Goal: Find specific page/section: Find specific page/section

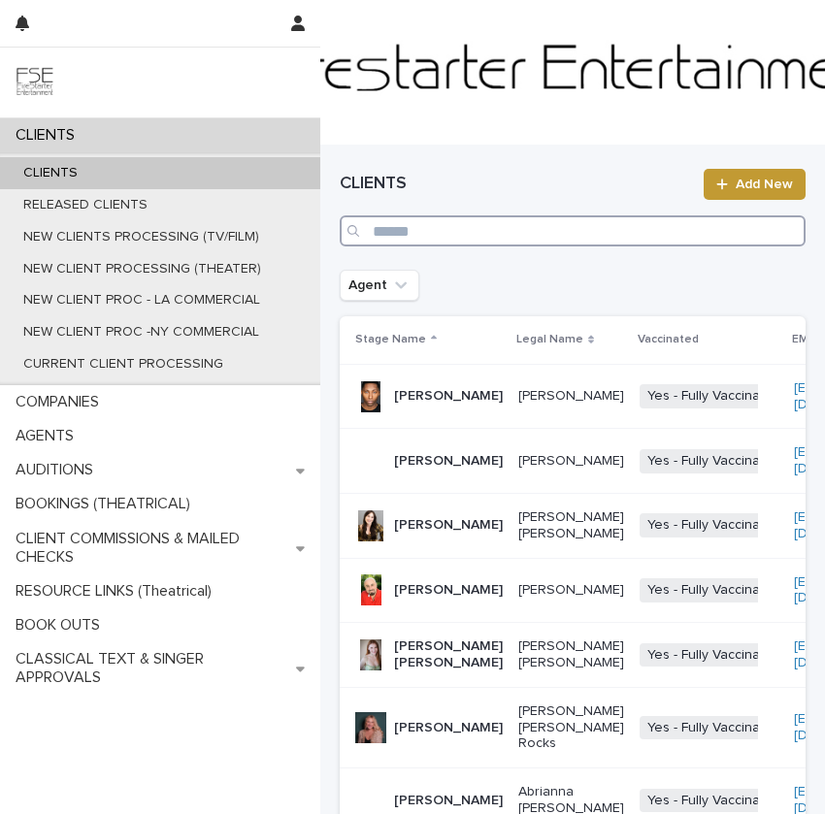
click at [435, 232] on input "Search" at bounding box center [573, 230] width 466 height 31
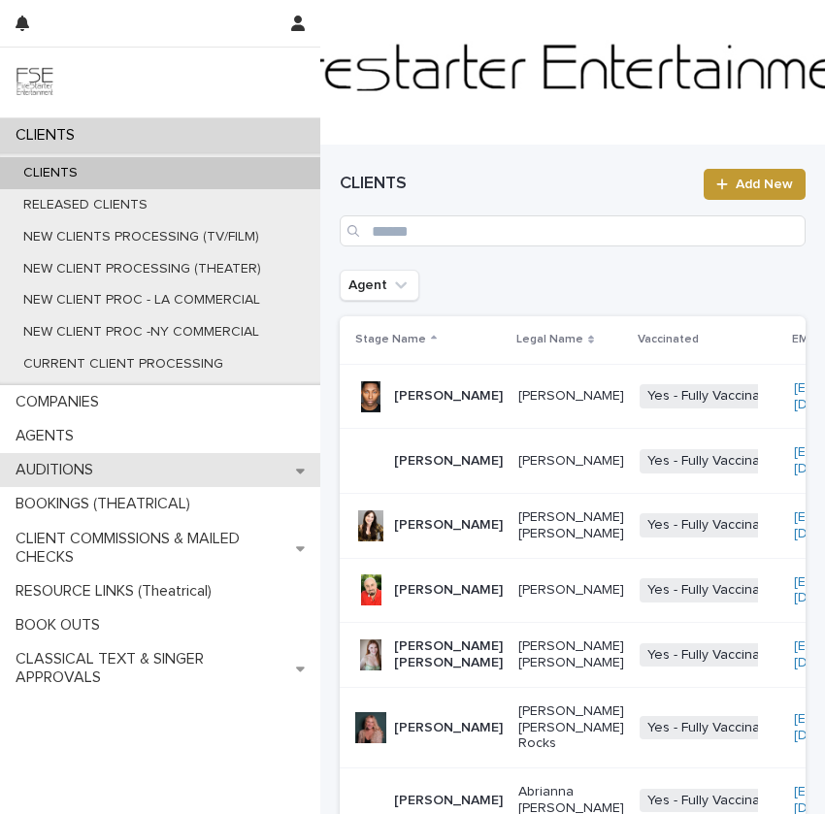
click at [154, 457] on div "AUDITIONS" at bounding box center [160, 470] width 320 height 34
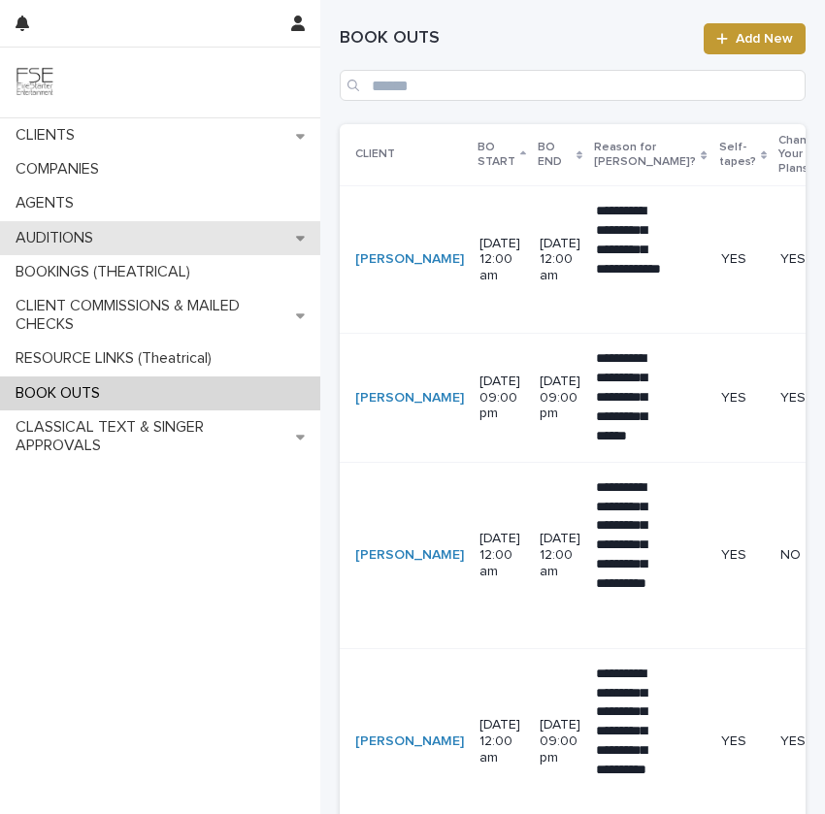
click at [136, 227] on div "AUDITIONS" at bounding box center [160, 238] width 320 height 34
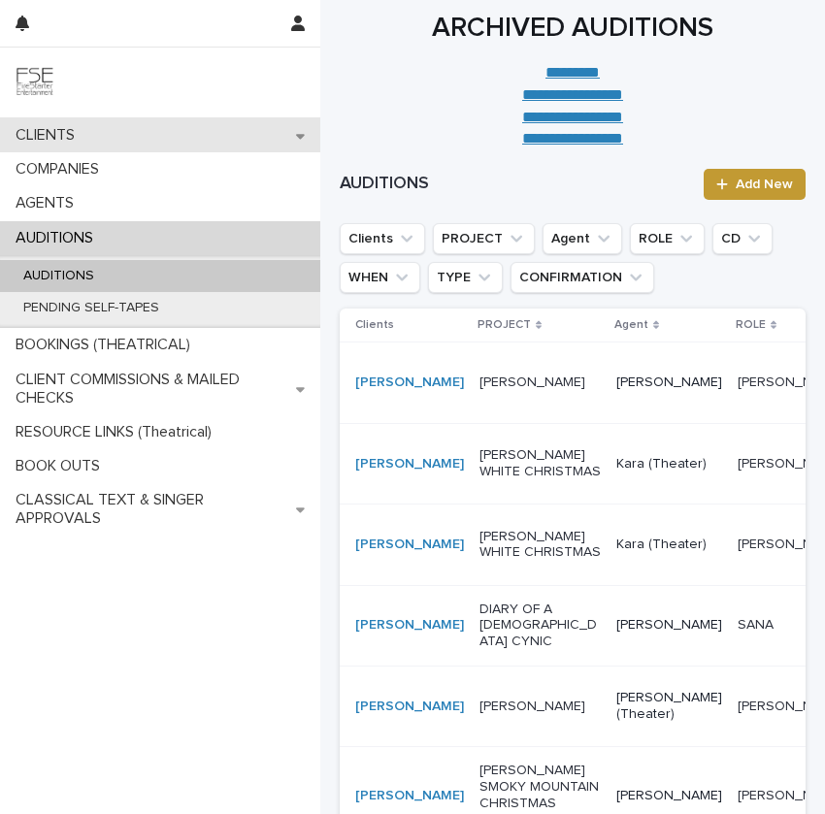
click at [139, 142] on div "CLIENTS" at bounding box center [160, 135] width 320 height 34
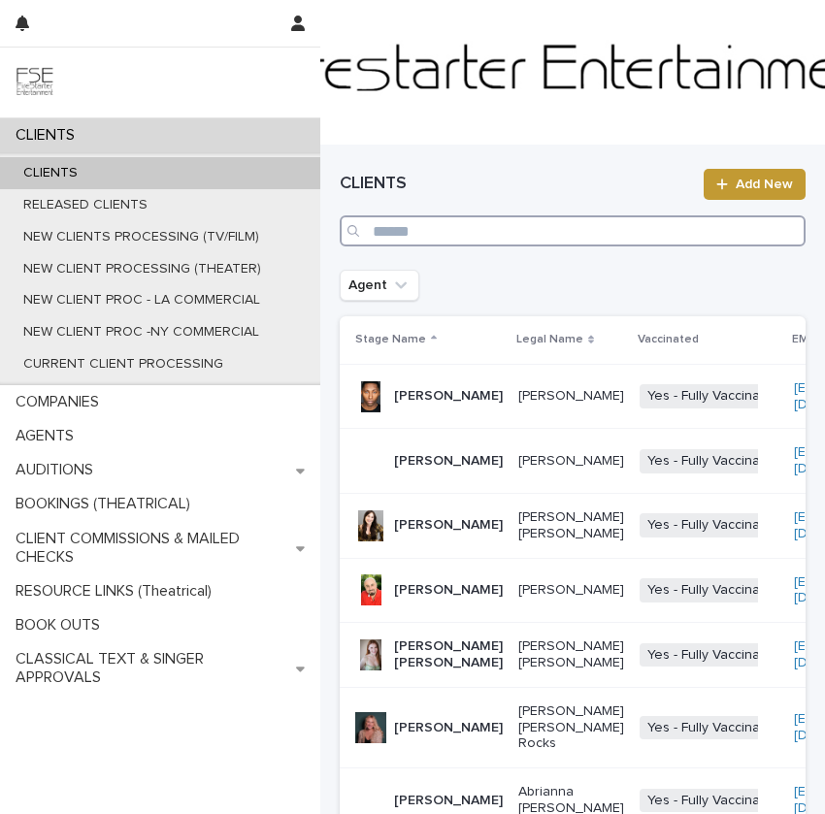
click at [520, 218] on input "Search" at bounding box center [573, 230] width 466 height 31
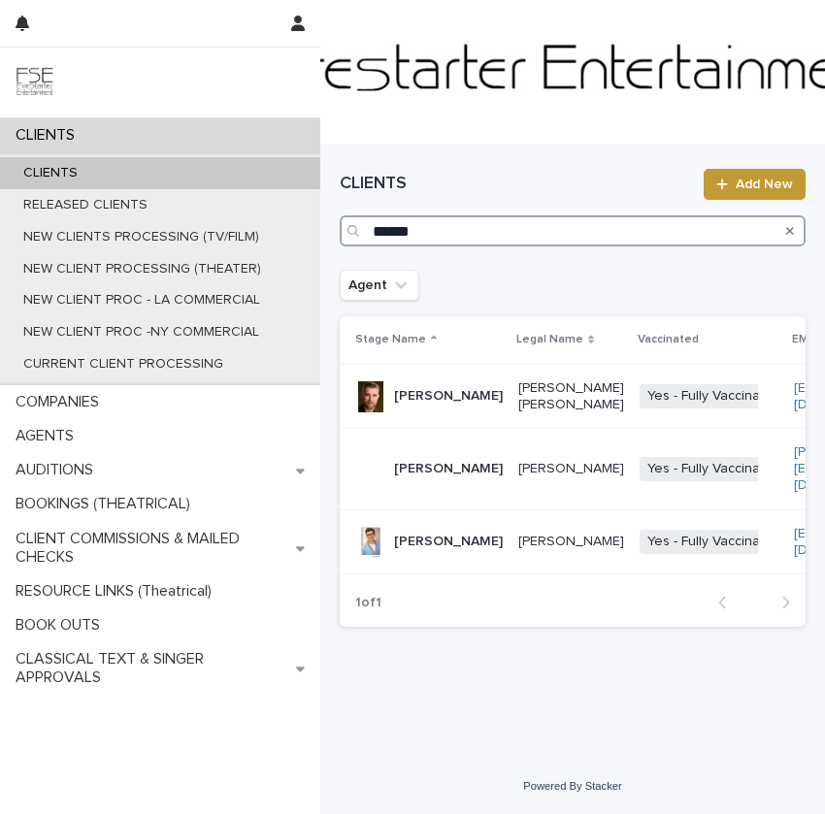
type input "******"
click at [518, 413] on p "John Norton Broda" at bounding box center [571, 396] width 106 height 33
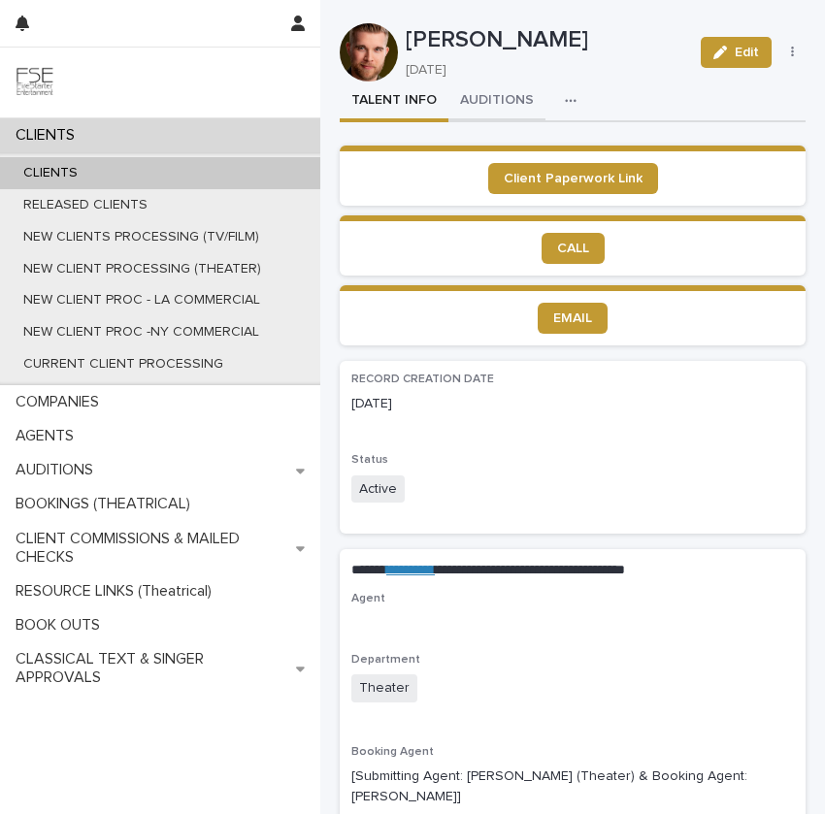
click at [514, 99] on button "AUDITIONS" at bounding box center [496, 102] width 97 height 41
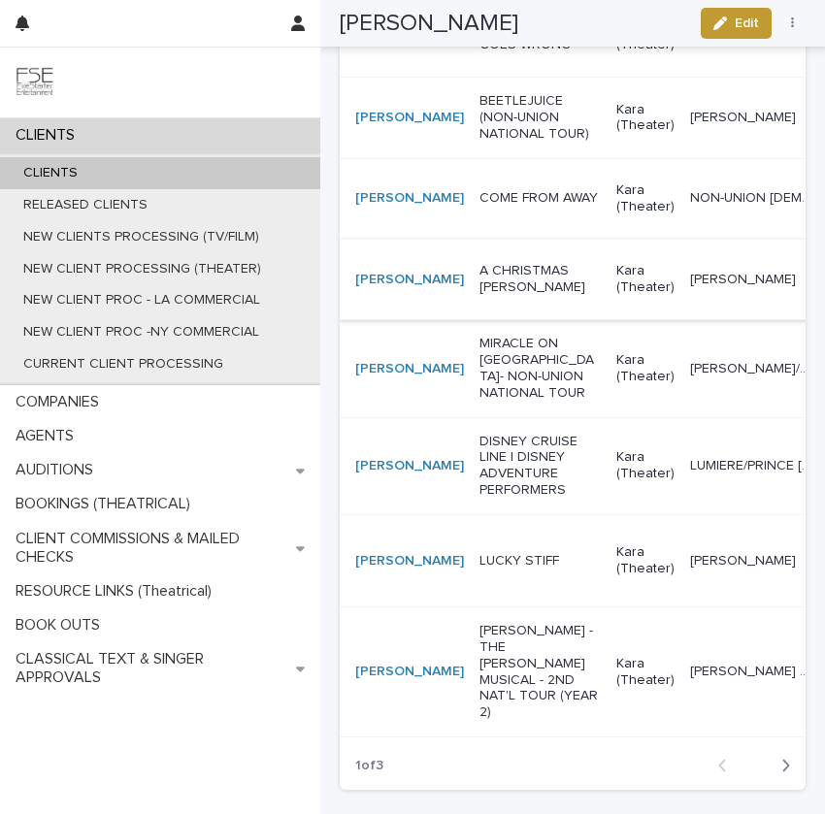
scroll to position [517, 0]
click at [479, 400] on p "MIRACLE ON 34TH STREET- NON-UNION NATIONAL TOUR" at bounding box center [539, 367] width 121 height 65
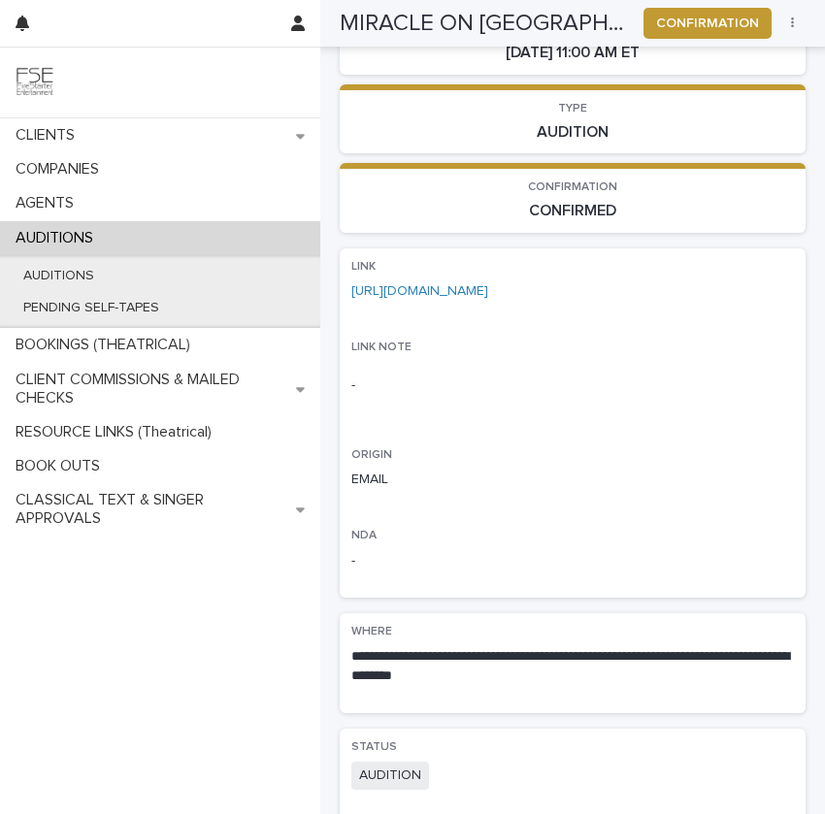
scroll to position [344, 0]
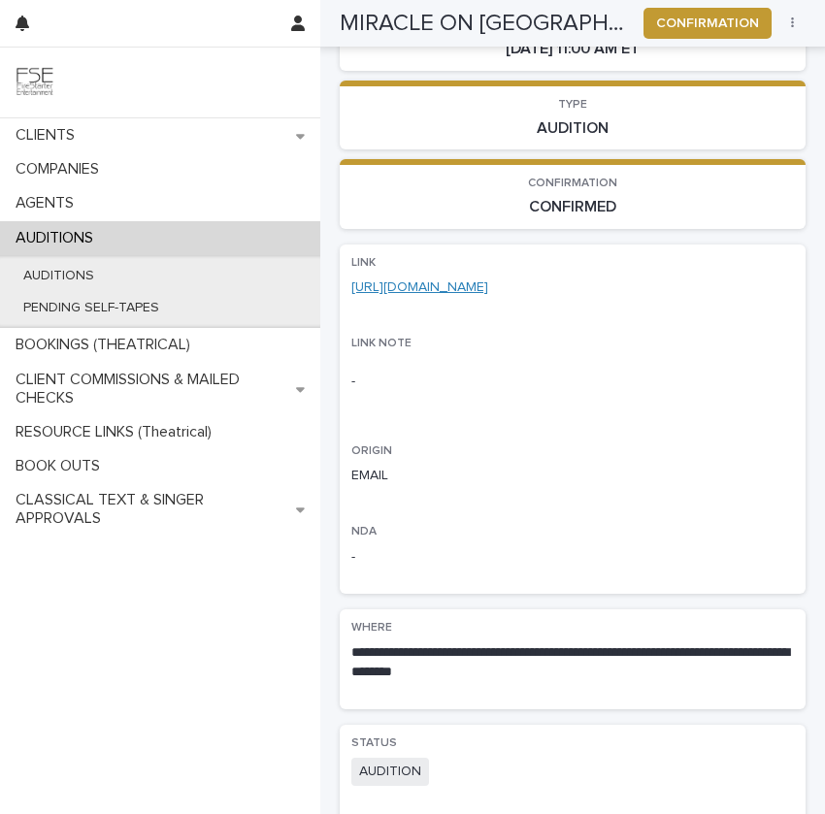
click at [471, 280] on link "https://mail.google.com/mail/u/0/#label/00-CST/WhctKLbmjzxmzlgJMSSDRkpqlMNCFHhk…" at bounding box center [419, 287] width 137 height 14
